Goal: Check status: Check status

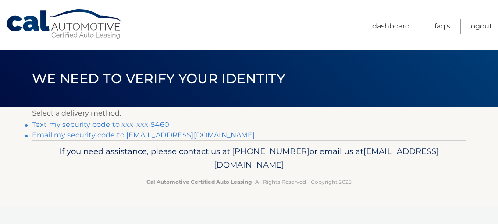
click at [151, 124] on link "Text my security code to xxx-xxx-5460" at bounding box center [100, 124] width 137 height 8
click at [154, 124] on link "Text my security code to xxx-xxx-5460" at bounding box center [100, 124] width 137 height 8
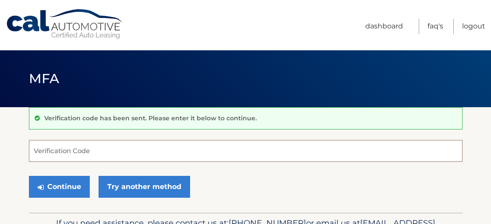
click at [100, 151] on input "Verification Code" at bounding box center [246, 151] width 434 height 22
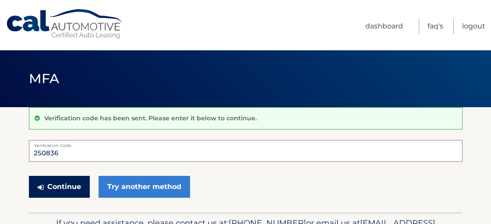
type input "250836"
click at [75, 183] on button "Continue" at bounding box center [59, 187] width 61 height 22
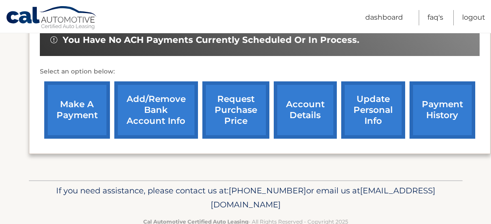
scroll to position [352, 0]
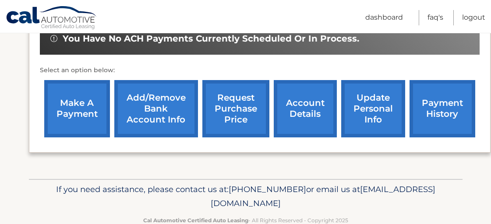
click at [449, 98] on link "payment history" at bounding box center [443, 108] width 66 height 57
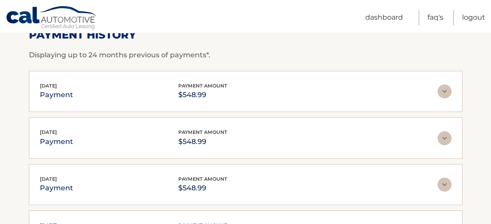
scroll to position [143, 0]
